Goal: Navigation & Orientation: Find specific page/section

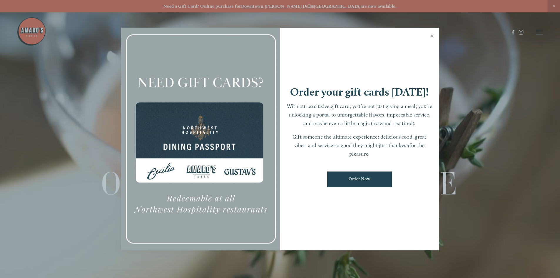
click at [434, 36] on link "Close" at bounding box center [432, 37] width 11 height 16
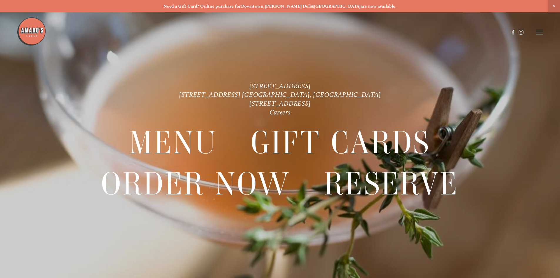
click at [540, 30] on line at bounding box center [540, 30] width 7 height 0
click at [414, 32] on span "Menu" at bounding box center [417, 32] width 12 height 6
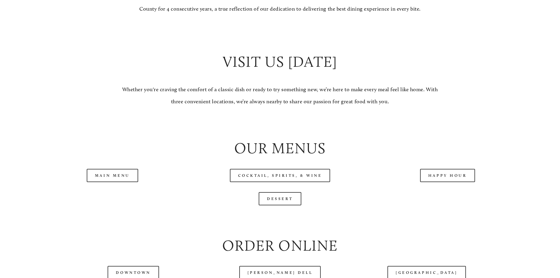
scroll to position [677, 0]
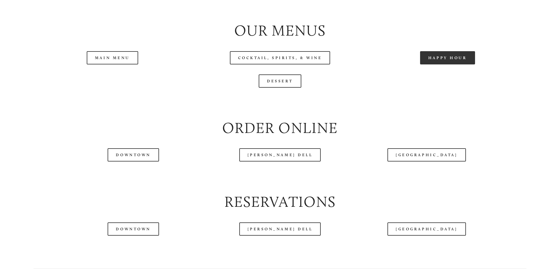
click at [458, 64] on link "Happy Hour" at bounding box center [447, 57] width 55 height 13
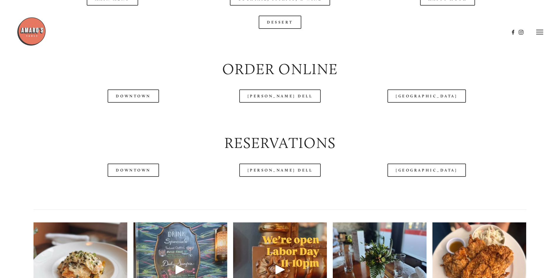
scroll to position [706, 0]
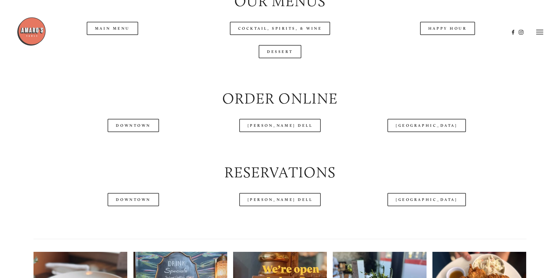
click at [99, 49] on header "Menu Order Now Visit Gallery 0" at bounding box center [280, 32] width 527 height 64
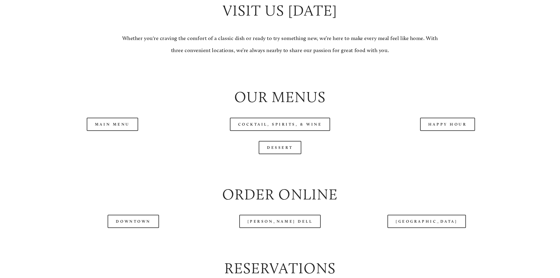
scroll to position [647, 0]
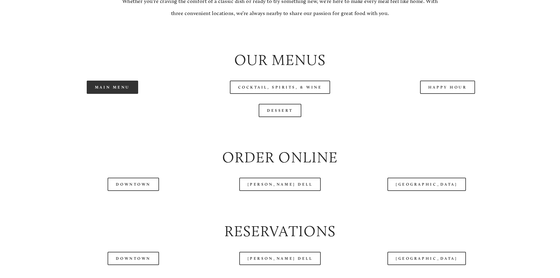
click at [114, 94] on link "Main Menu" at bounding box center [112, 87] width 51 height 13
